Goal: Task Accomplishment & Management: Manage account settings

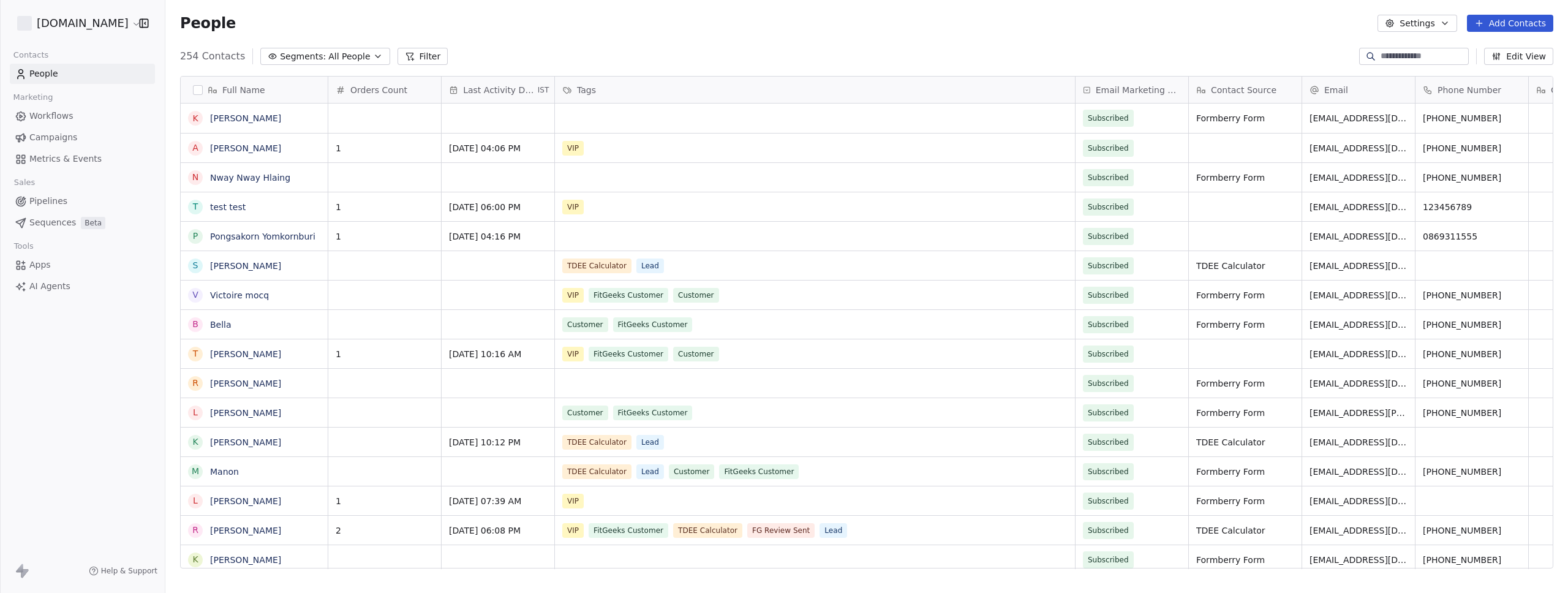
scroll to position [512, 1394]
click at [68, 162] on span "Metrics & Events" at bounding box center [66, 158] width 73 height 13
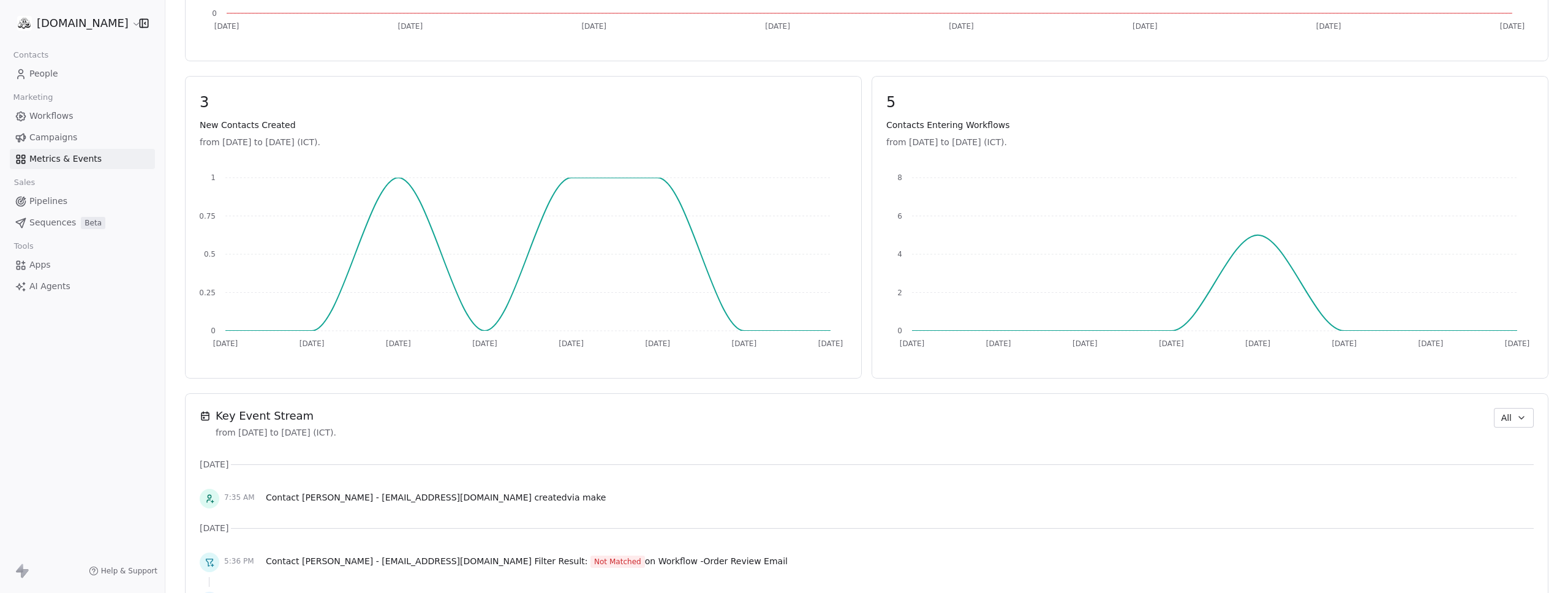
scroll to position [474, 0]
click at [1516, 422] on icon "button" at bounding box center [1521, 420] width 10 height 10
click at [1510, 471] on span "Workflow" at bounding box center [1508, 467] width 39 height 13
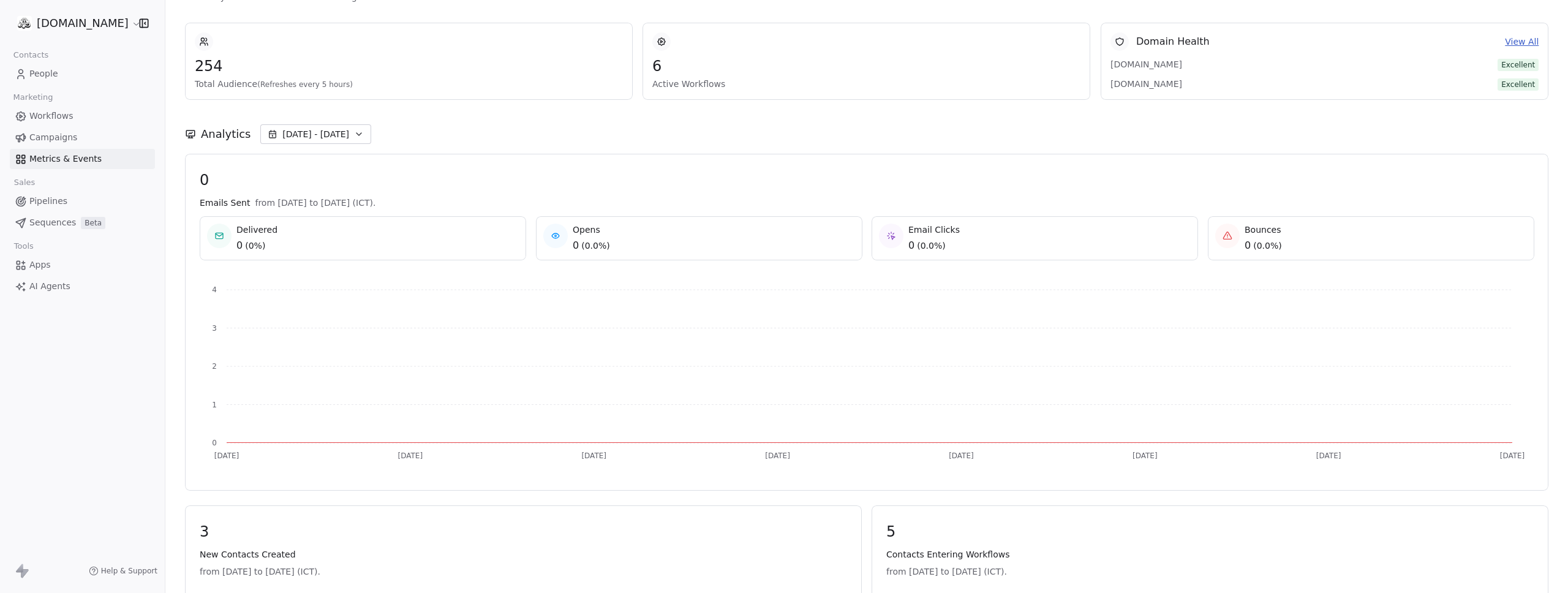
scroll to position [0, 0]
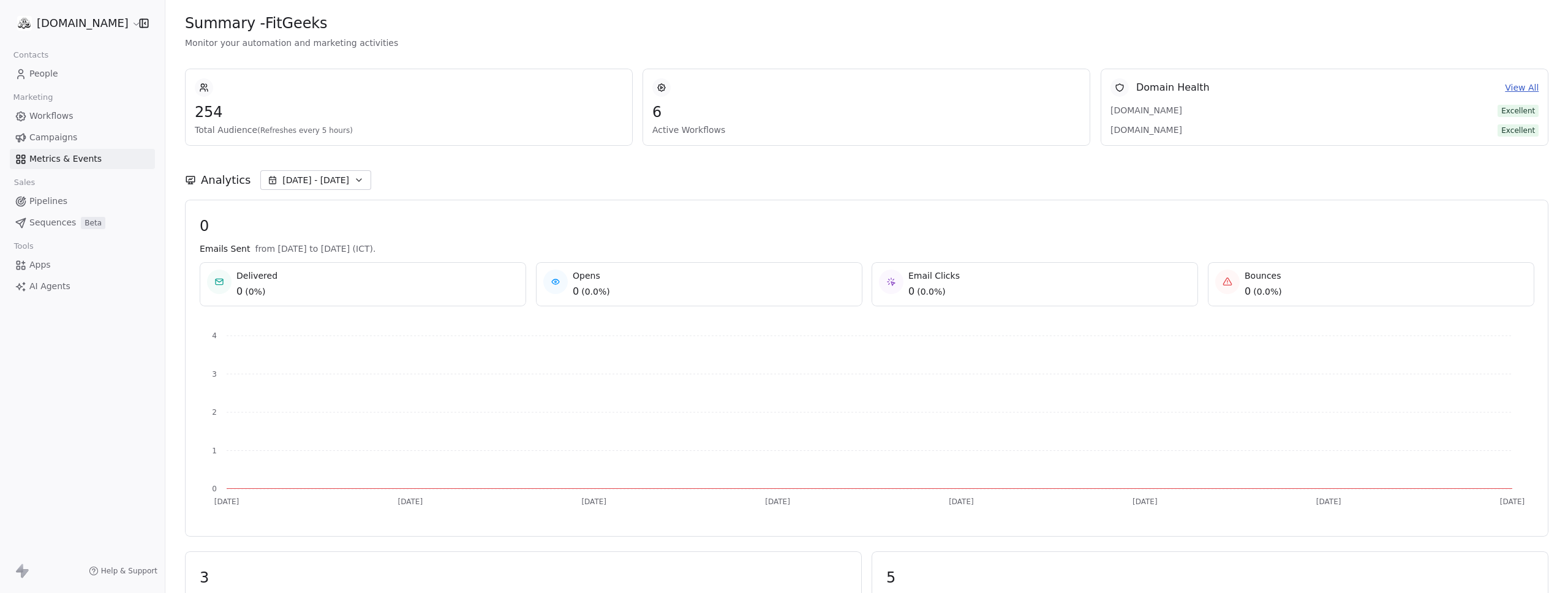
click at [60, 18] on html "[DOMAIN_NAME] Contacts People Marketing Workflows Campaigns Metrics & Events Sa…" at bounding box center [784, 296] width 1568 height 593
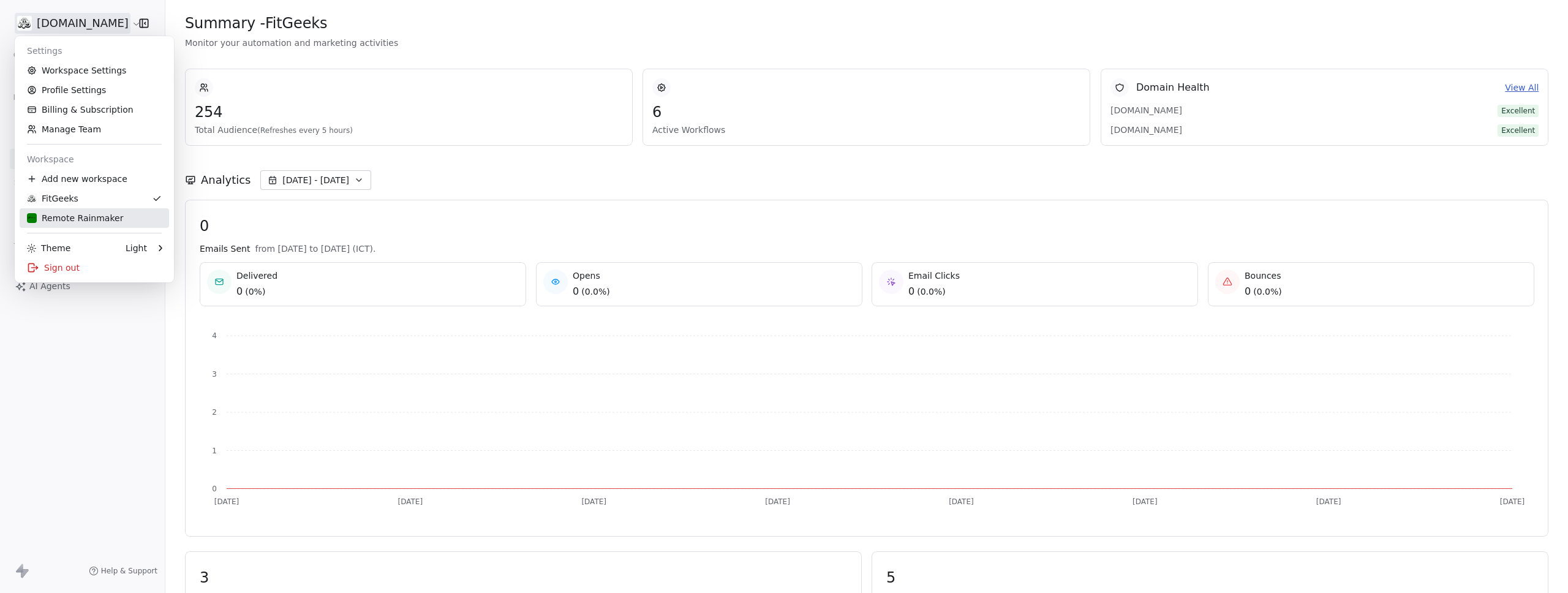
click at [82, 221] on div "Remote Rainmaker" at bounding box center [75, 218] width 97 height 12
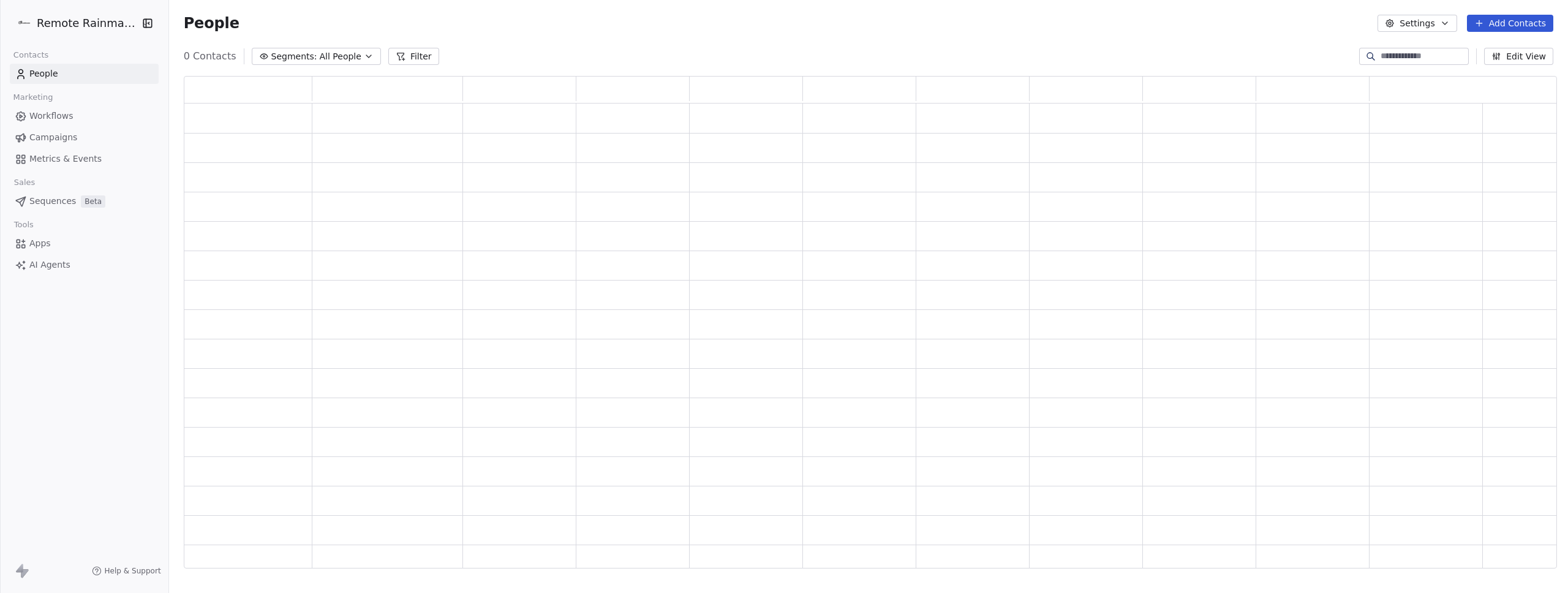
scroll to position [484, 1364]
click at [59, 154] on span "Metrics & Events" at bounding box center [66, 158] width 73 height 13
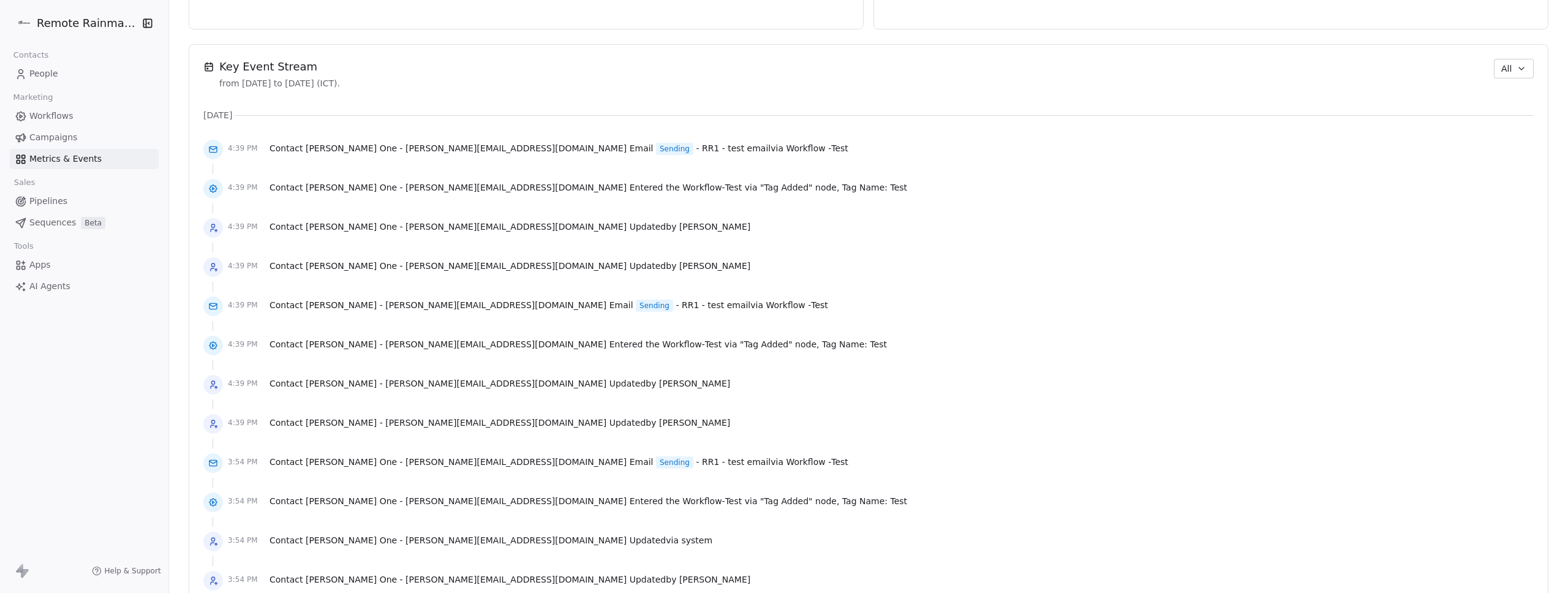
scroll to position [829, 0]
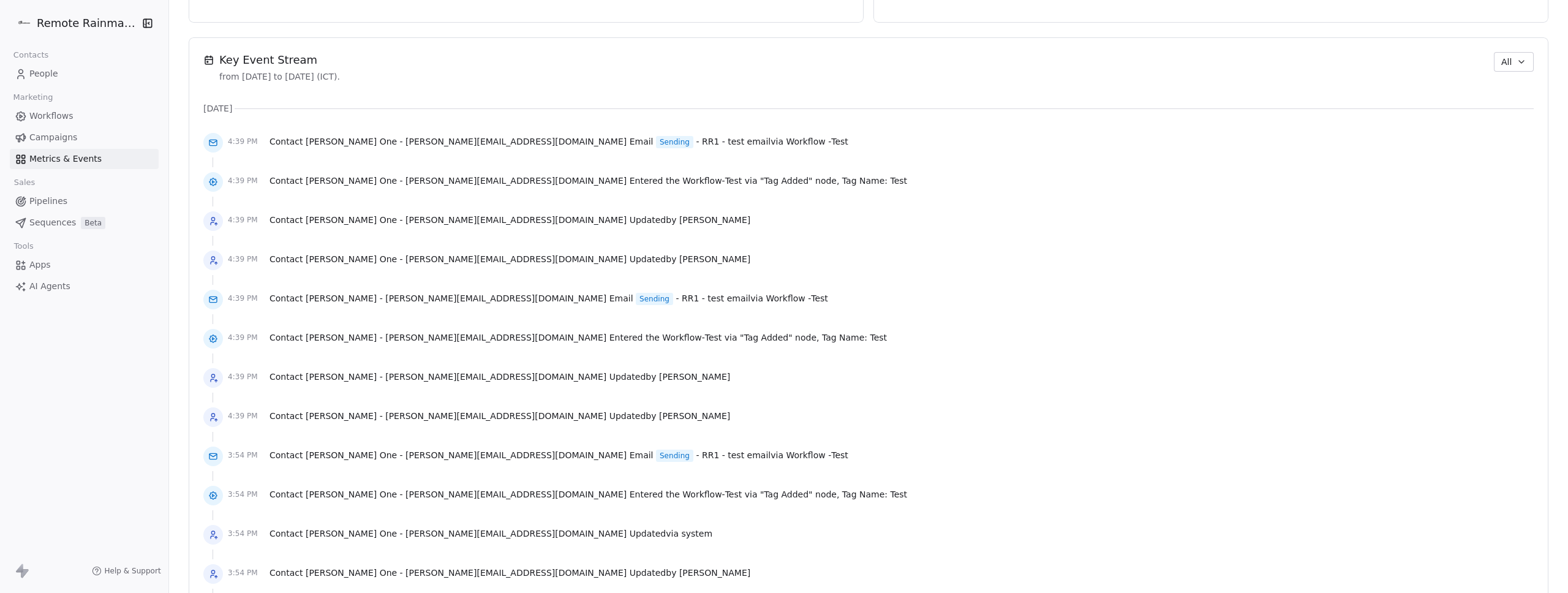
click at [1223, 238] on div at bounding box center [868, 241] width 1330 height 12
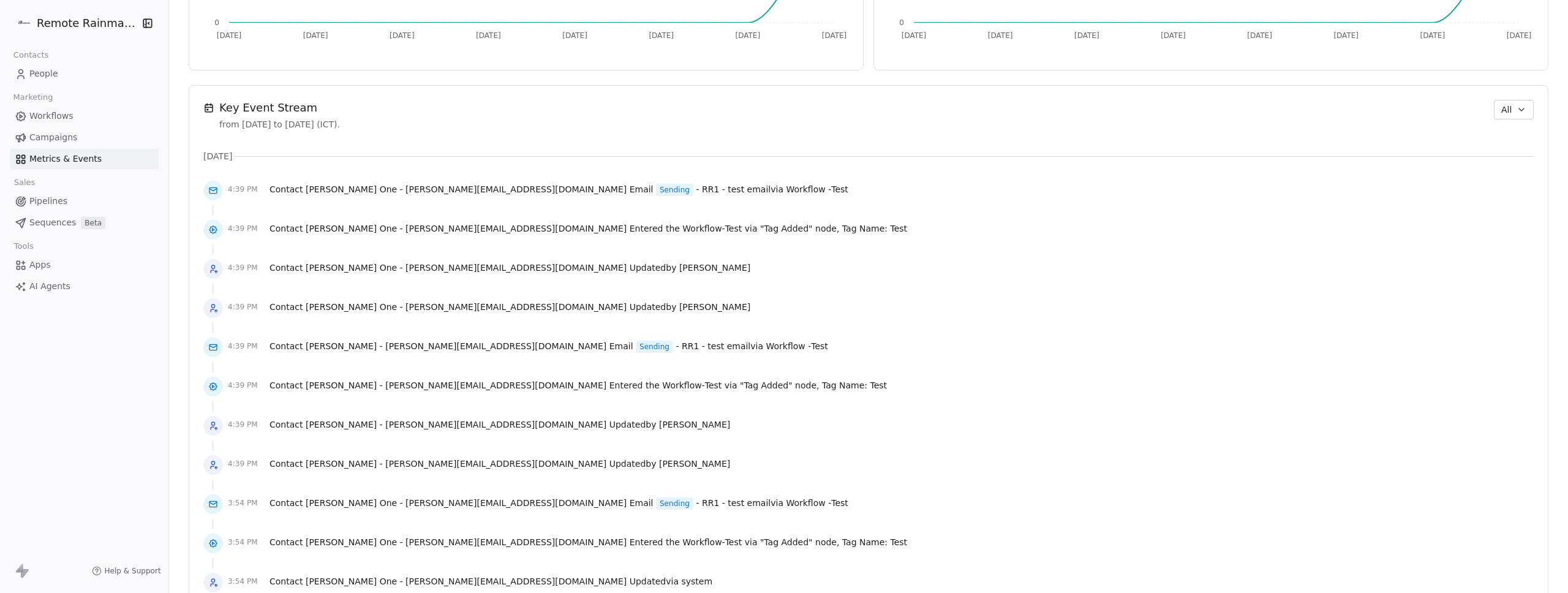
scroll to position [774, 0]
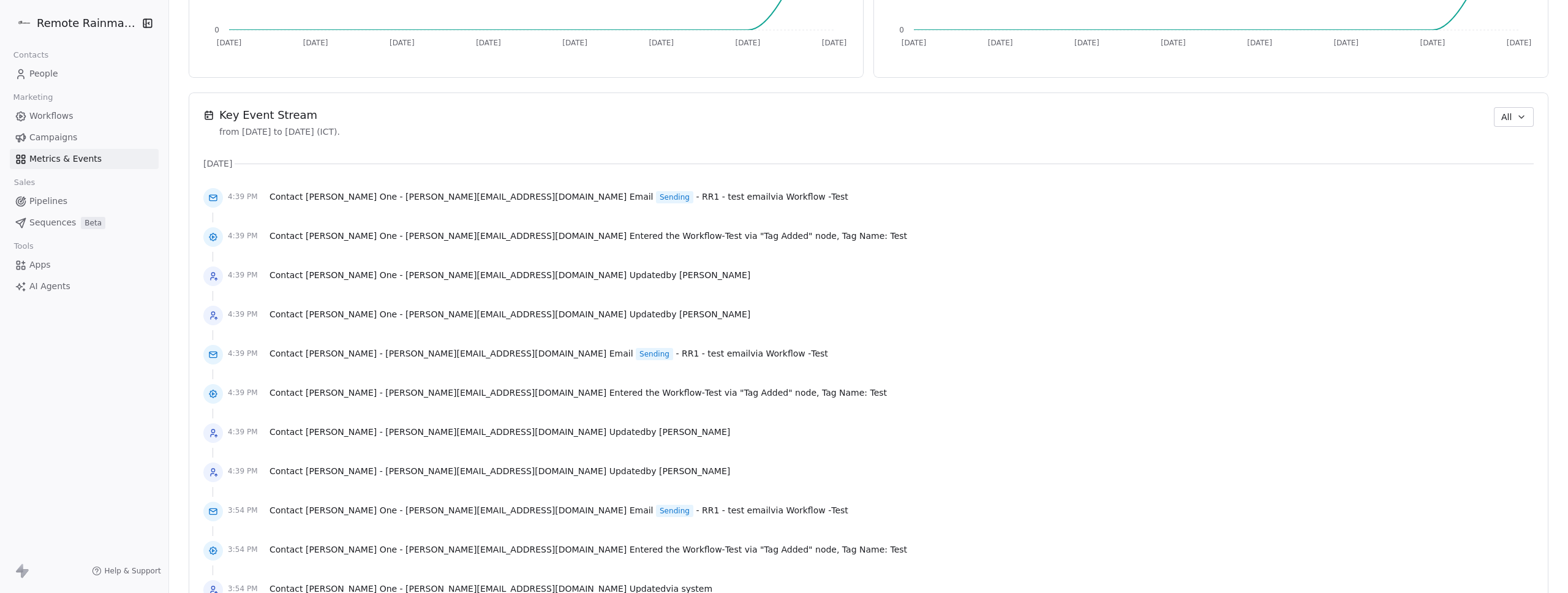
click at [1516, 114] on icon "button" at bounding box center [1521, 117] width 10 height 10
click at [1142, 178] on html "Remote Rainmaker Contacts People Marketing Workflows Campaigns Metrics & Events…" at bounding box center [784, 296] width 1568 height 593
click at [88, 28] on html "Remote Rainmaker Contacts People Marketing Workflows Campaigns Metrics & Events…" at bounding box center [784, 296] width 1568 height 593
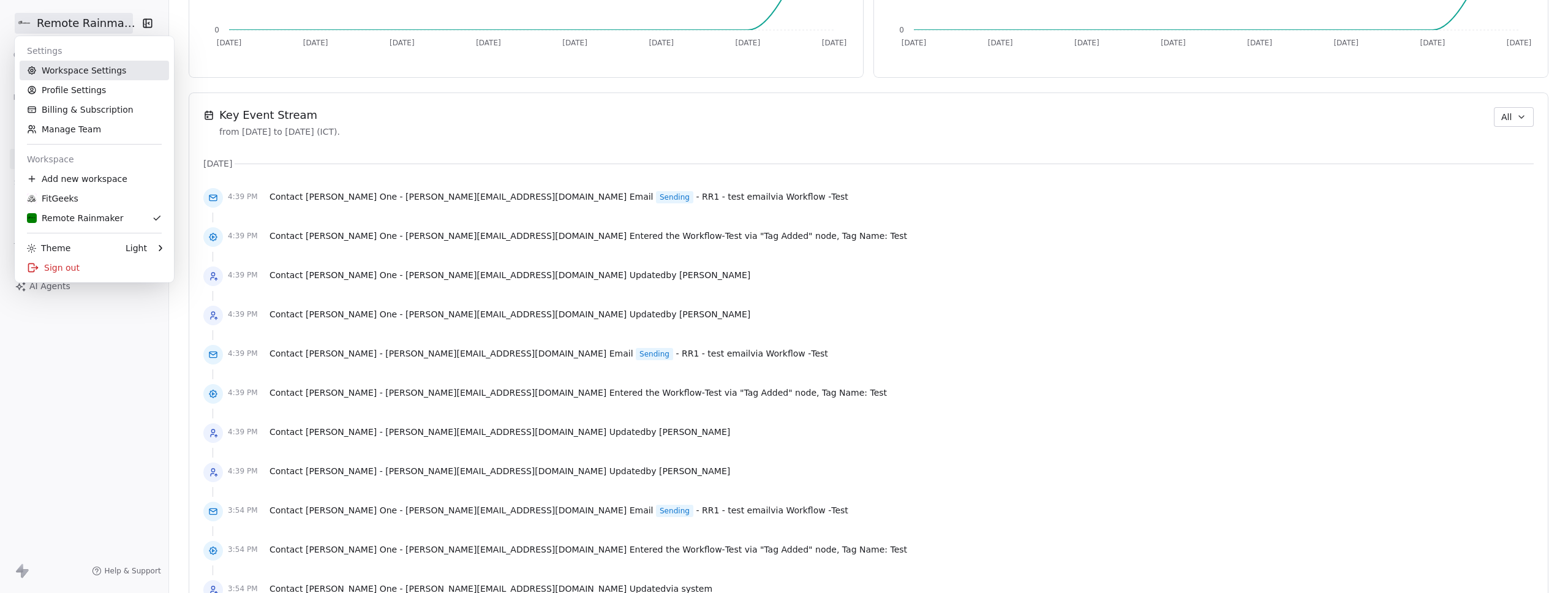
click at [91, 69] on link "Workspace Settings" at bounding box center [95, 71] width 149 height 20
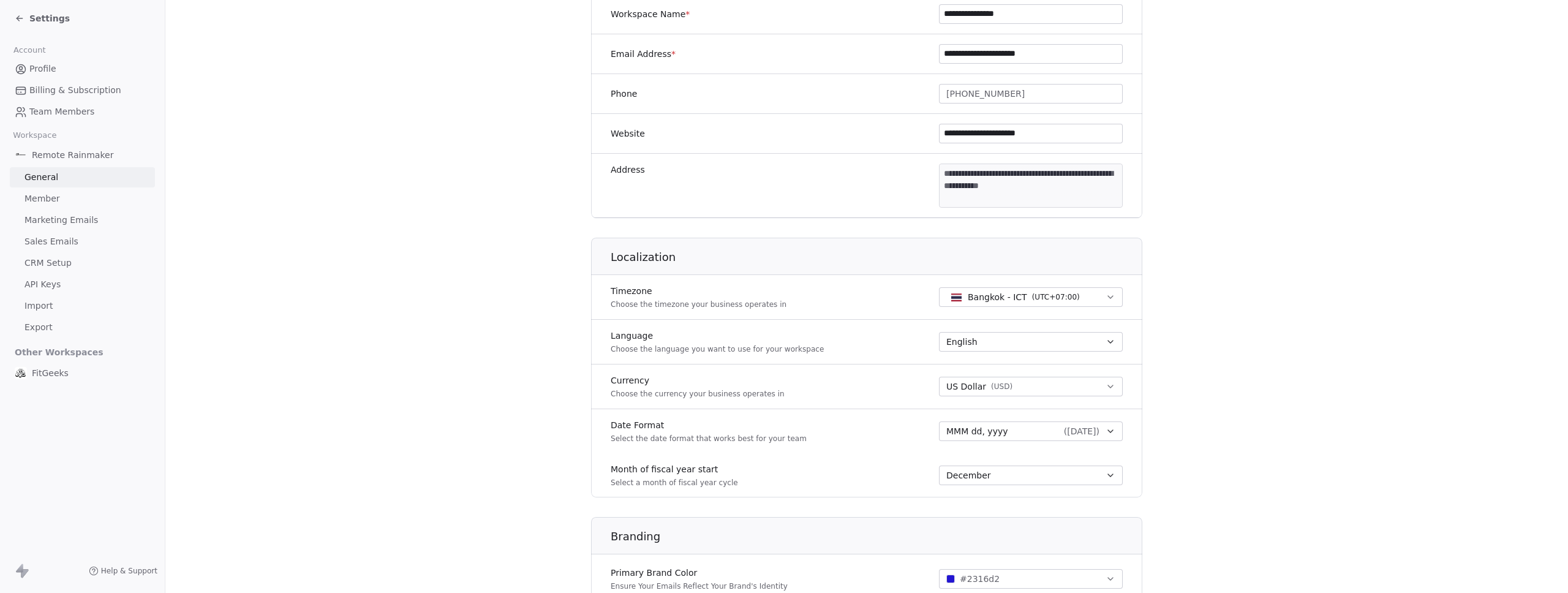
scroll to position [281, 0]
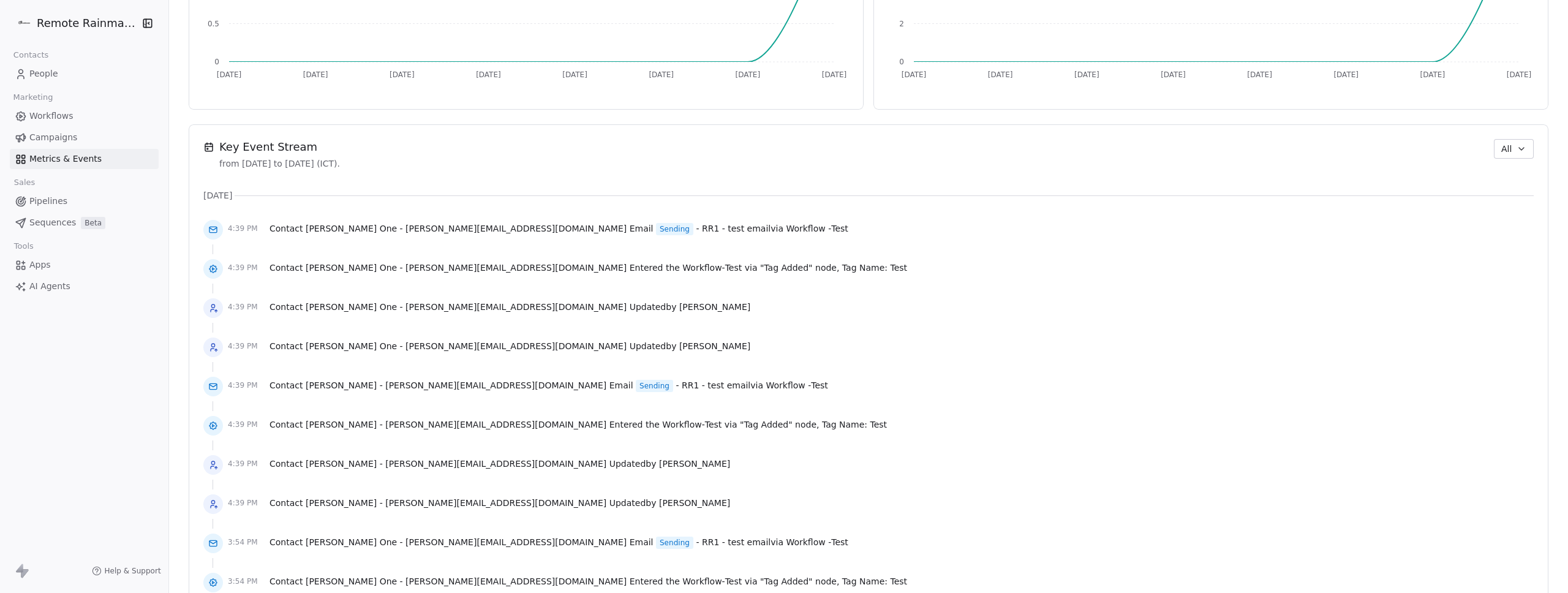
scroll to position [743, 0]
click at [29, 114] on link "Workflows" at bounding box center [85, 116] width 149 height 20
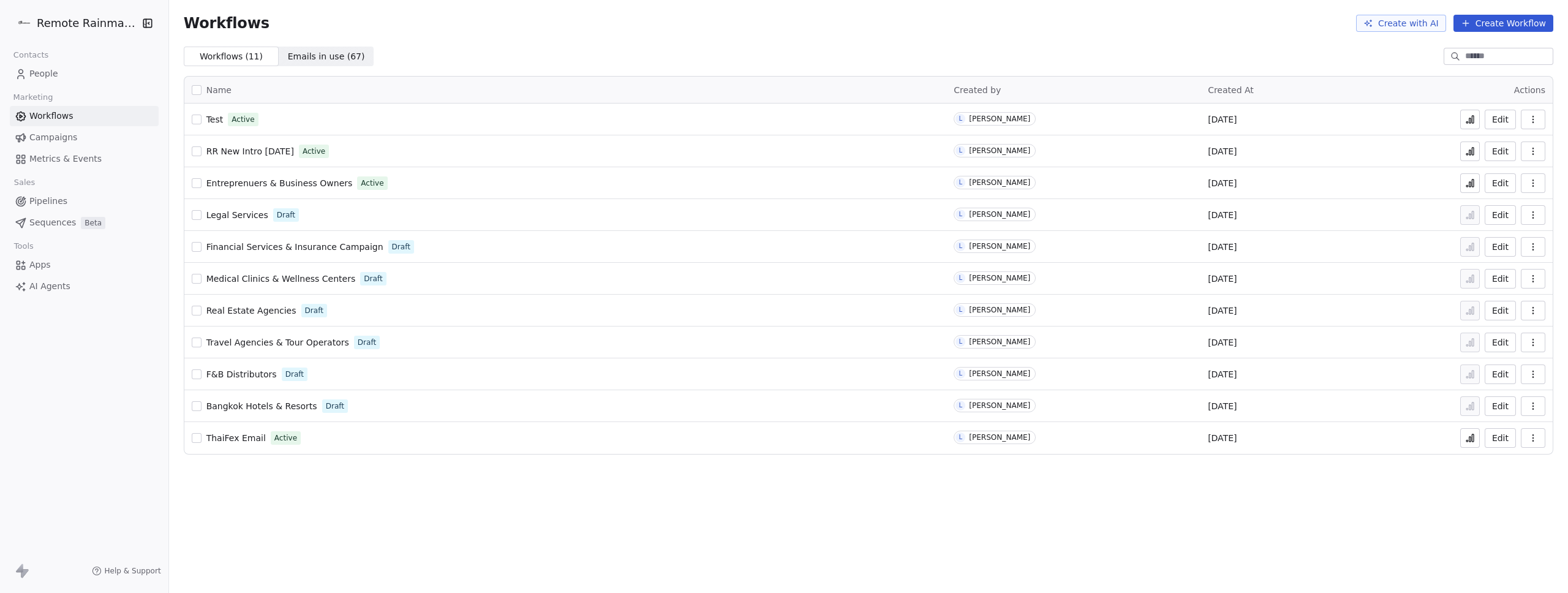
click at [60, 31] on html "Remote Rainmaker Contacts People Marketing Workflows Campaigns Metrics & Events…" at bounding box center [784, 296] width 1568 height 593
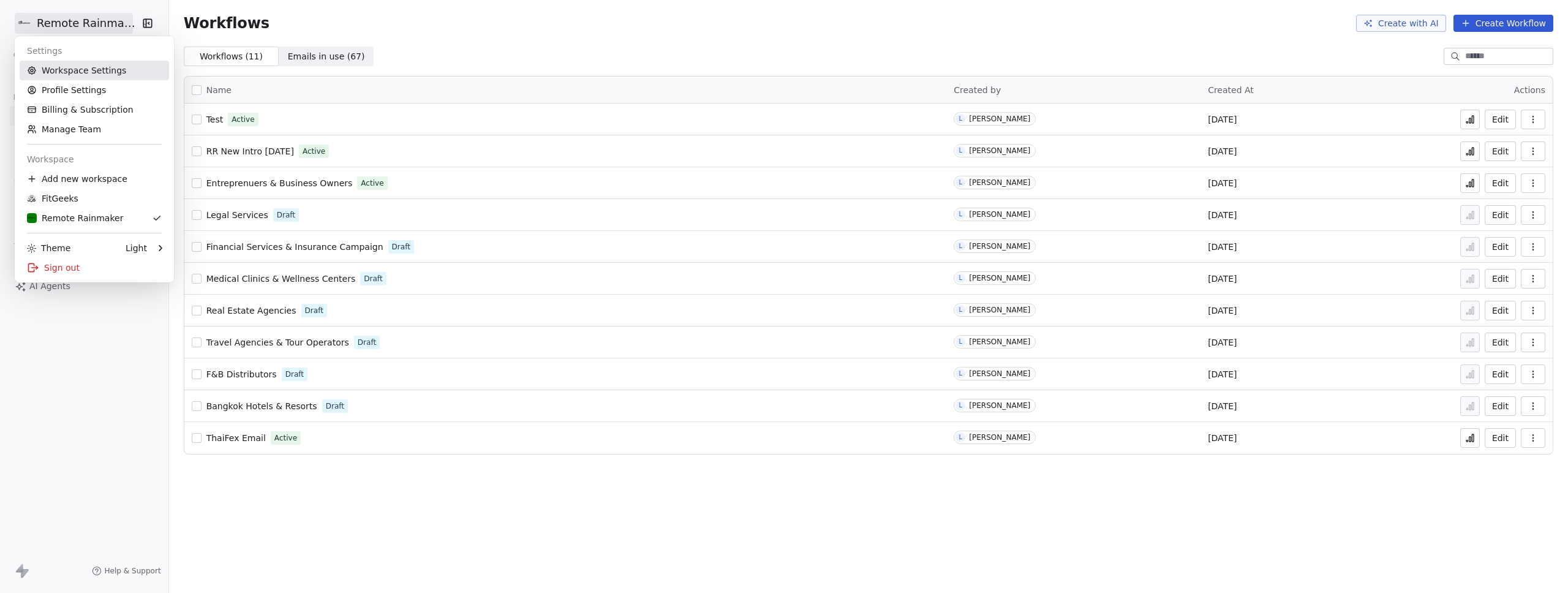
click at [70, 73] on link "Workspace Settings" at bounding box center [95, 71] width 149 height 20
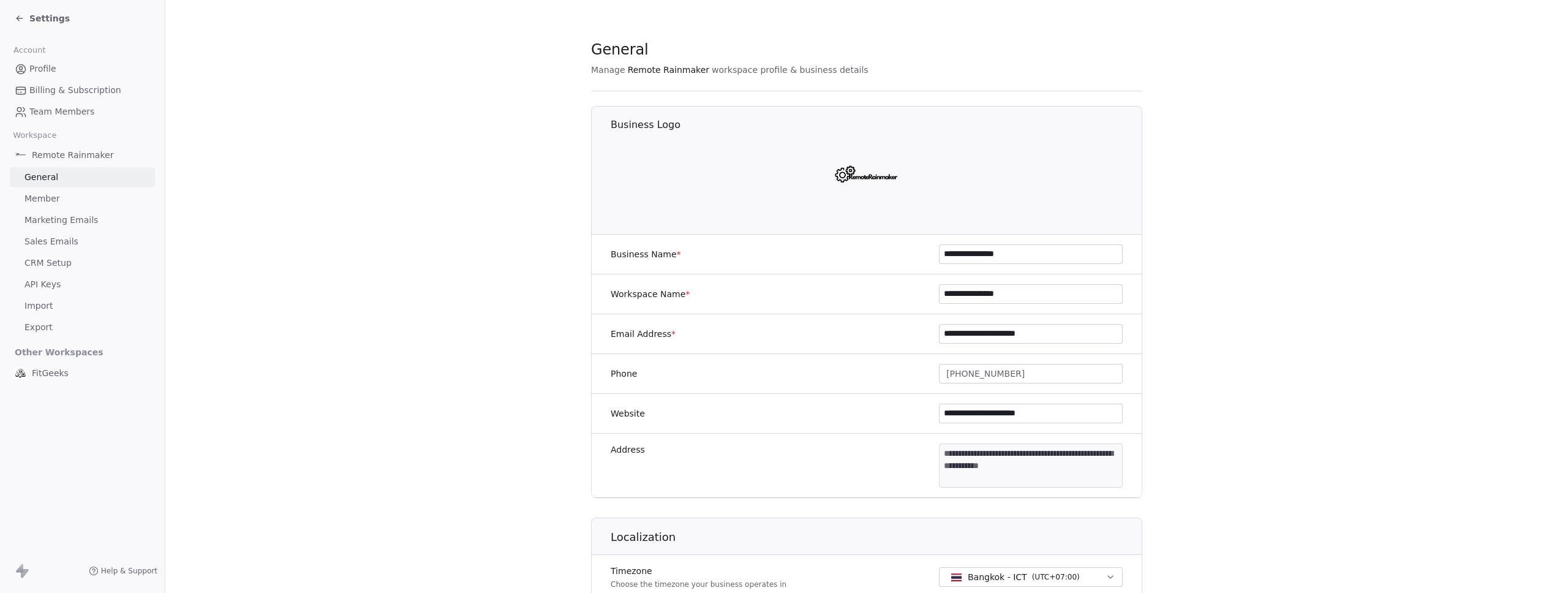
click at [70, 226] on span "Marketing Emails" at bounding box center [62, 220] width 74 height 13
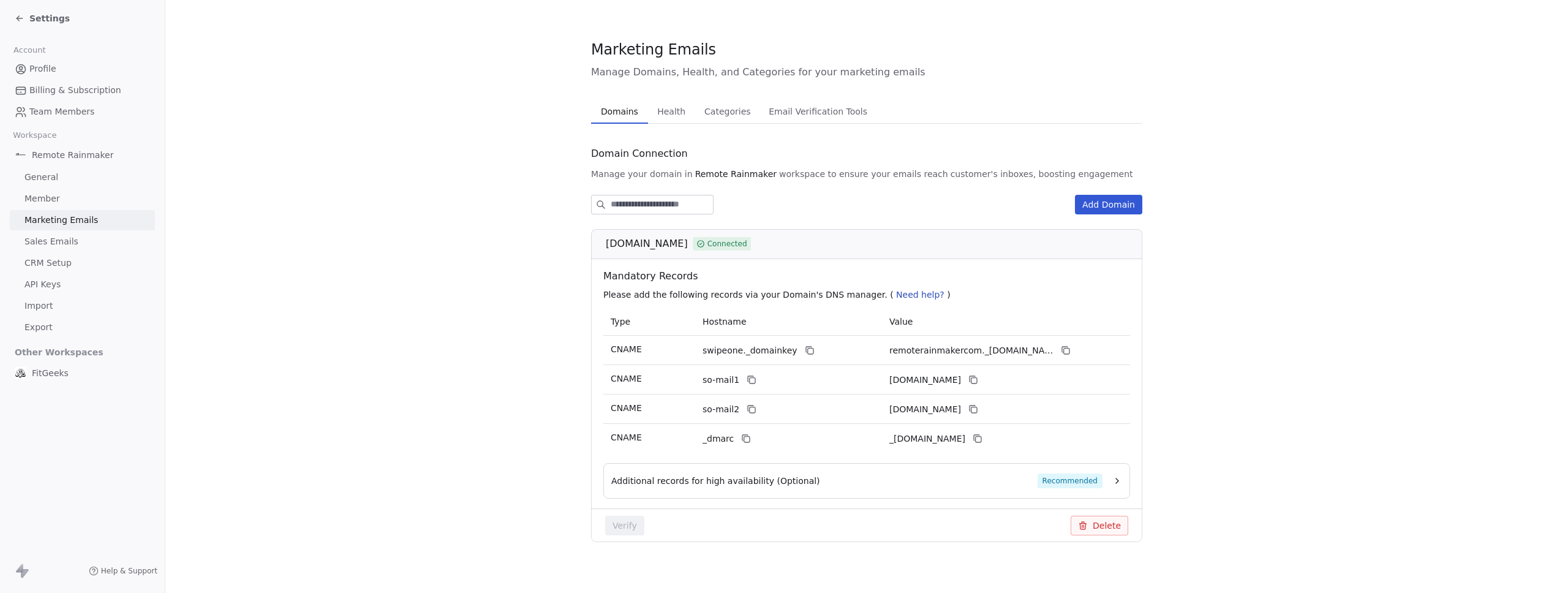
click at [661, 109] on span "Health" at bounding box center [672, 110] width 38 height 17
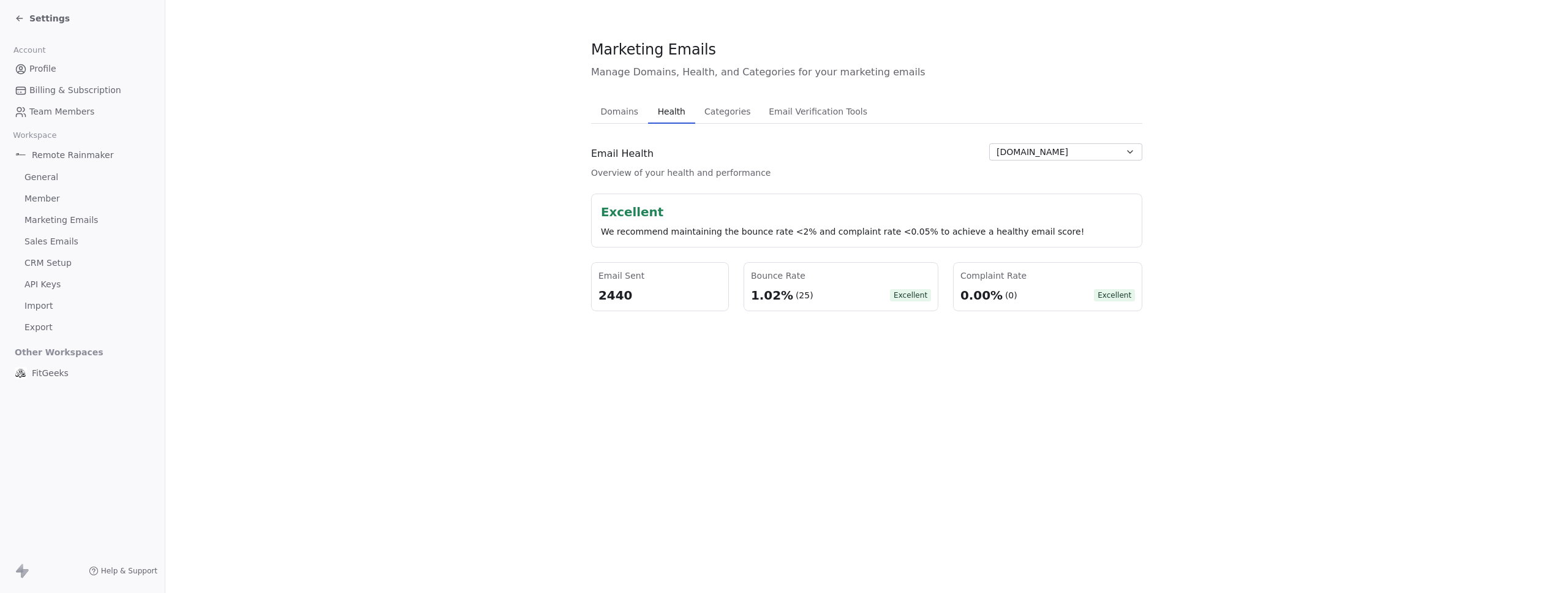
click at [1026, 157] on span "[DOMAIN_NAME]" at bounding box center [1033, 152] width 72 height 13
click at [936, 163] on html "Settings Account Profile Billing & Subscription Team Members Workspace Remote R…" at bounding box center [784, 296] width 1568 height 593
click at [731, 101] on button "Categories Categories" at bounding box center [727, 111] width 65 height 25
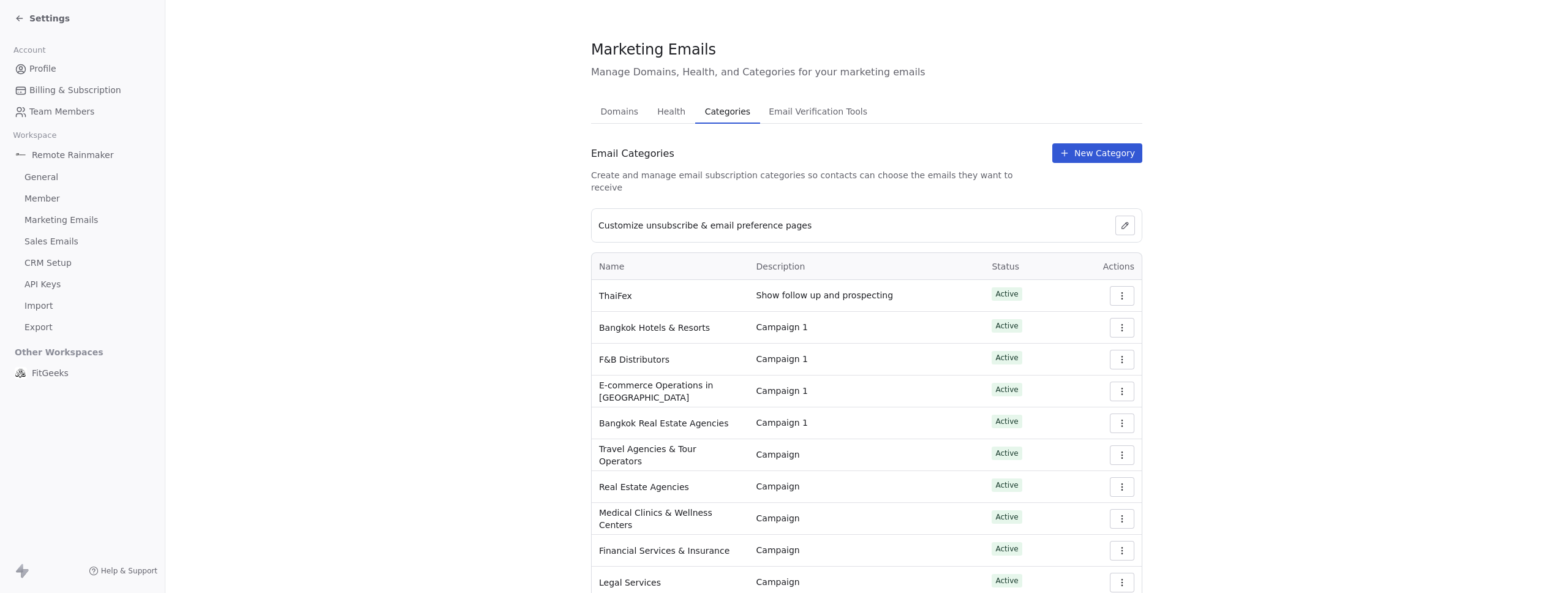
click at [39, 23] on span "Settings" at bounding box center [50, 18] width 41 height 12
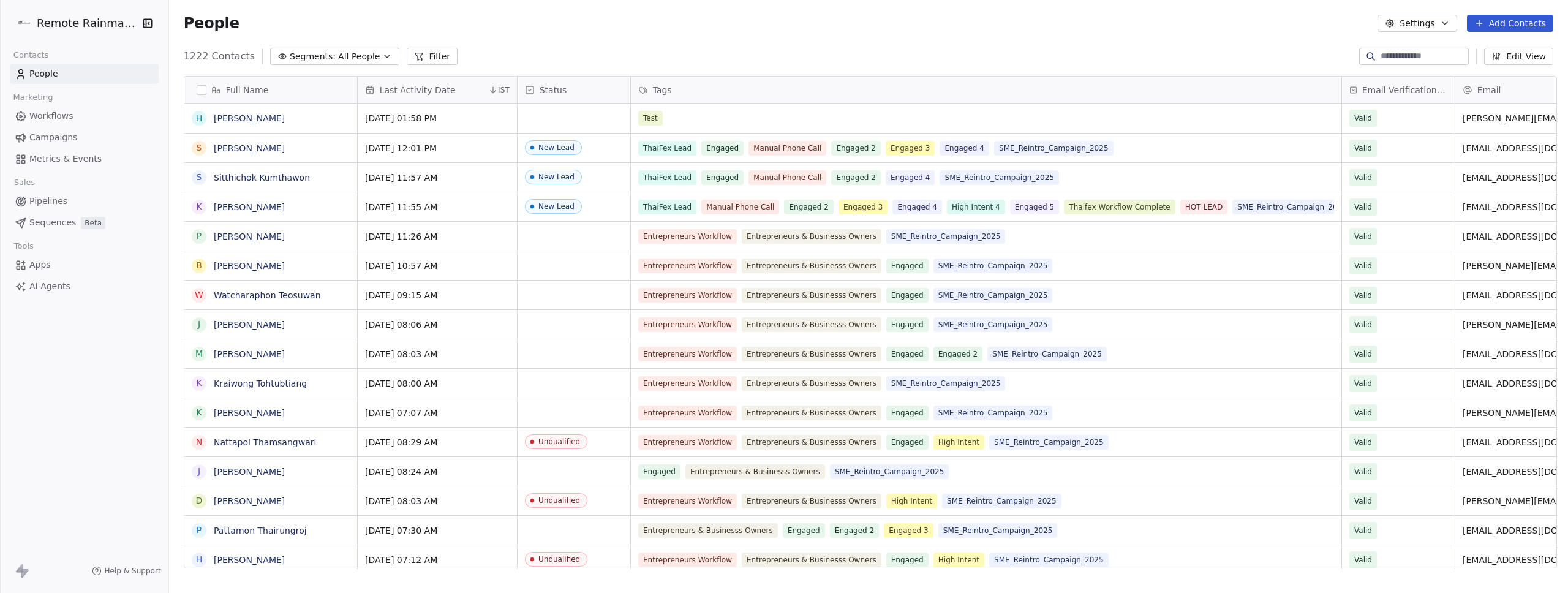
click at [91, 25] on html "Remote Rainmaker Contacts People Marketing Workflows Campaigns Metrics & Events…" at bounding box center [784, 296] width 1568 height 593
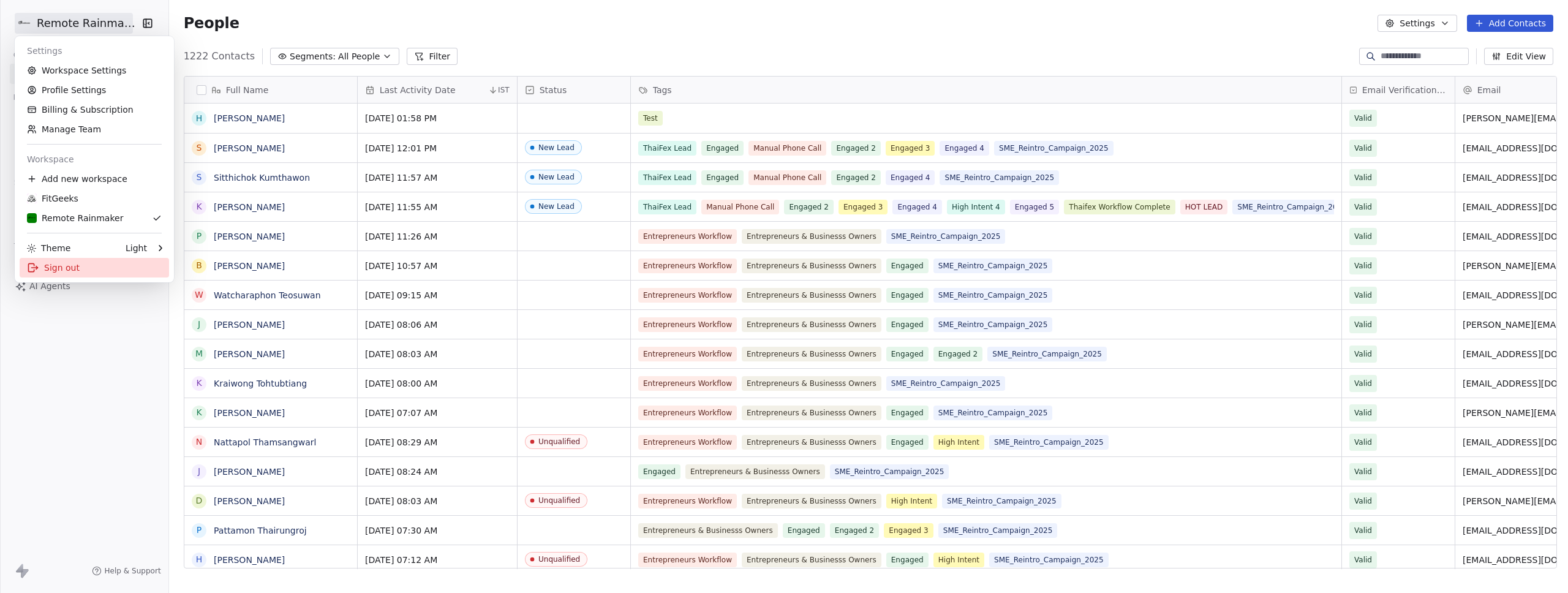
click at [50, 265] on div "Sign out" at bounding box center [95, 268] width 149 height 20
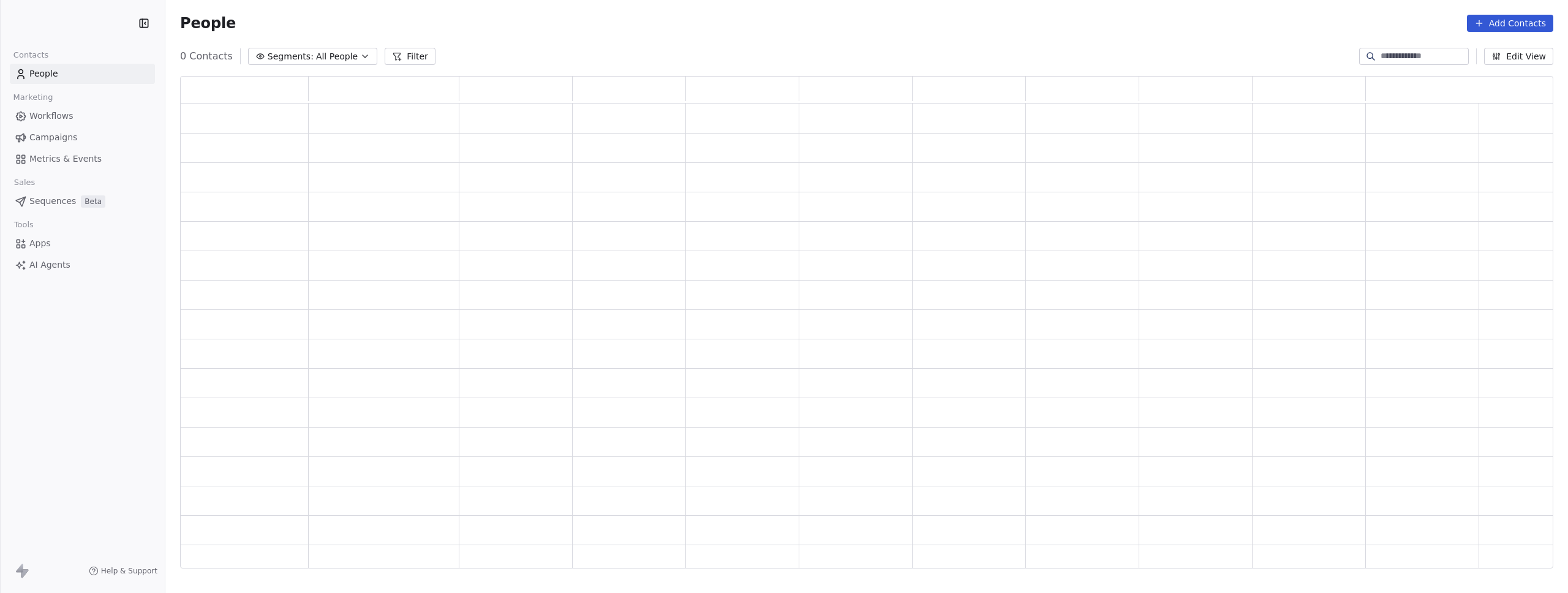
scroll to position [484, 1364]
